Goal: Find specific page/section: Find specific page/section

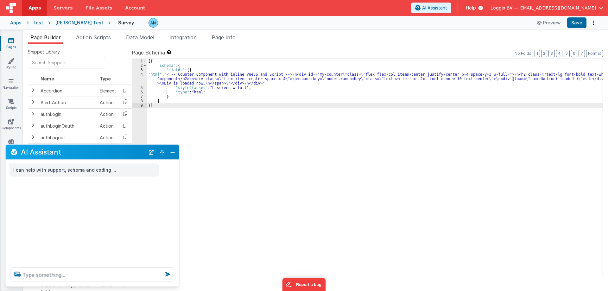
click at [28, 7] on link "Apps" at bounding box center [34, 8] width 25 height 16
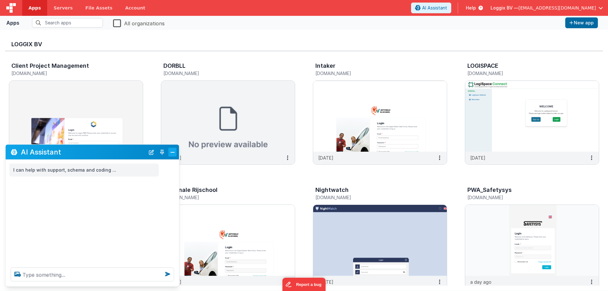
click at [172, 153] on button "Close" at bounding box center [173, 152] width 8 height 9
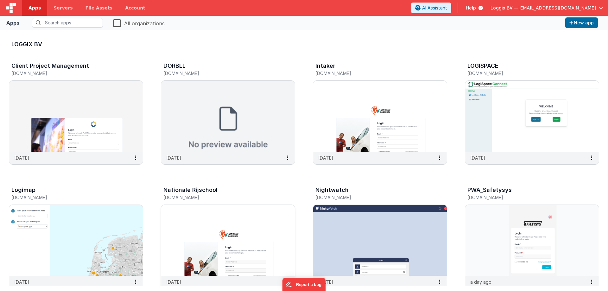
drag, startPoint x: 154, startPoint y: 179, endPoint x: 184, endPoint y: 189, distance: 30.9
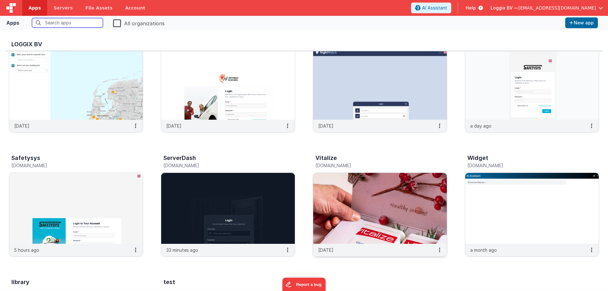
scroll to position [158, 0]
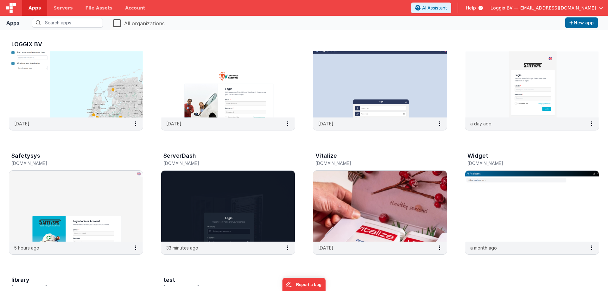
click at [270, 265] on div "Client Project Management [DOMAIN_NAME] [DATE] DORBLL [DOMAIN_NAME] [DATE] Inta…" at bounding box center [304, 143] width 598 height 501
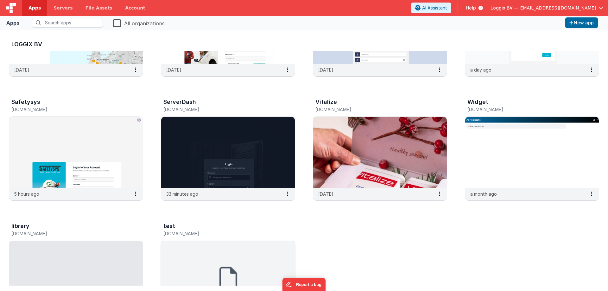
scroll to position [266, 0]
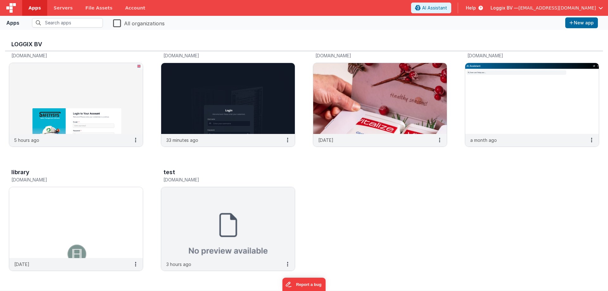
click at [343, 243] on div "Client Project Management [DOMAIN_NAME] [DATE] DORBLL [DOMAIN_NAME] [DATE] Inta…" at bounding box center [304, 35] width 598 height 501
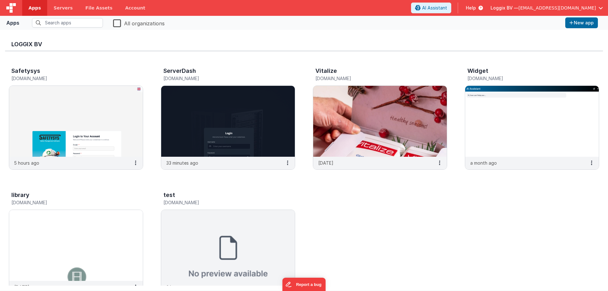
scroll to position [234, 0]
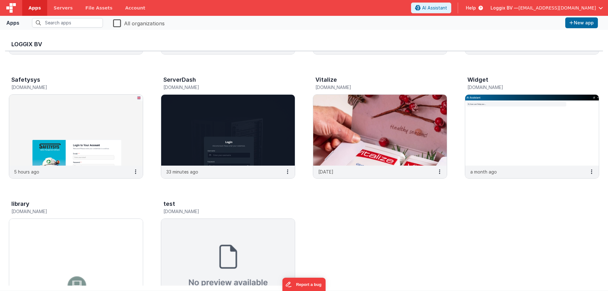
click at [343, 243] on div "Client Project Management [DOMAIN_NAME] [DATE] DORBLL [DOMAIN_NAME] [DATE] Inta…" at bounding box center [304, 67] width 598 height 501
click at [155, 188] on div "Client Project Management [DOMAIN_NAME] [DATE] DORBLL [DOMAIN_NAME] [DATE] Inta…" at bounding box center [304, 67] width 598 height 501
